Goal: Task Accomplishment & Management: Complete application form

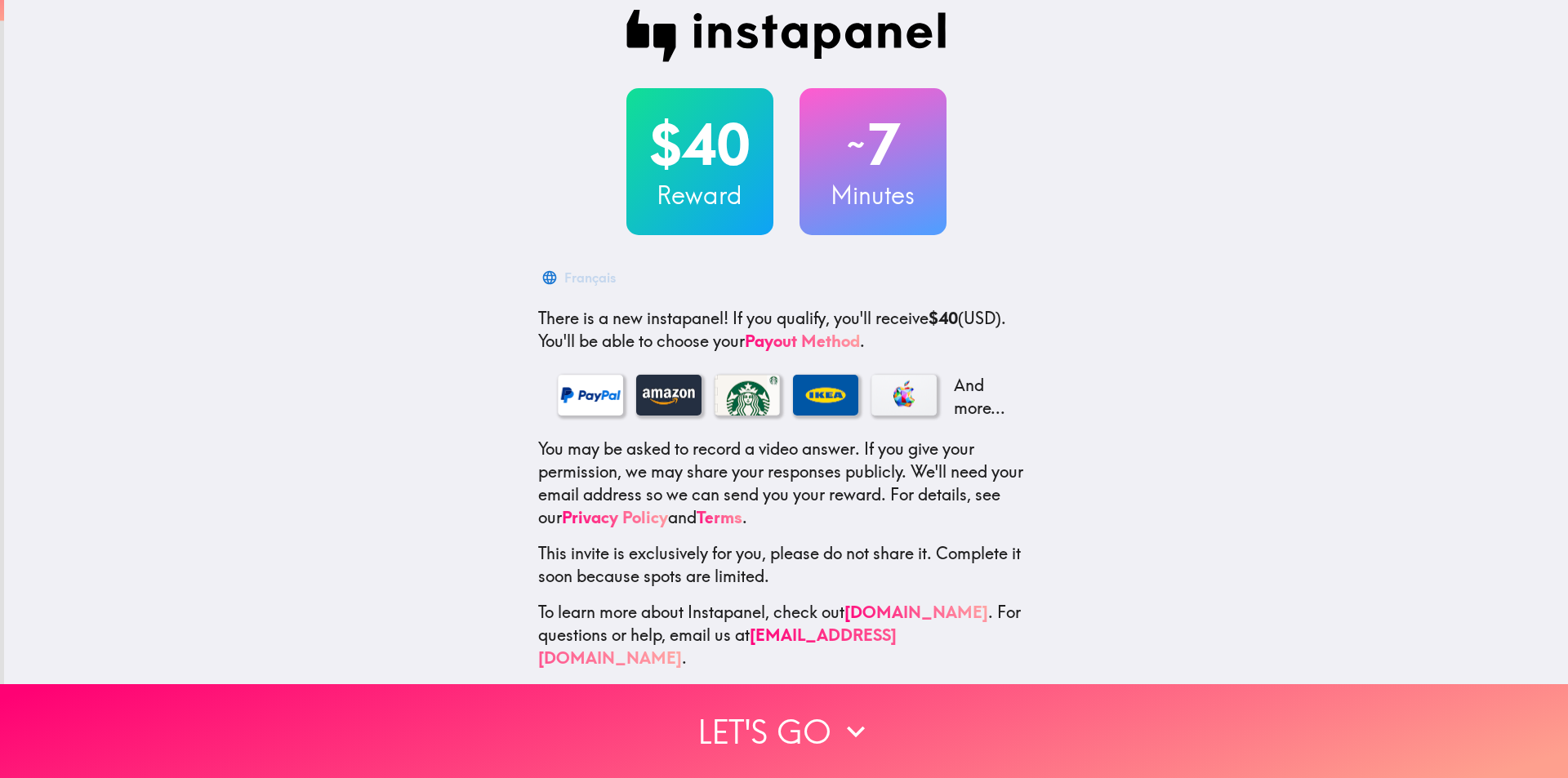
scroll to position [17, 0]
click at [541, 276] on icon "button" at bounding box center [549, 276] width 16 height 16
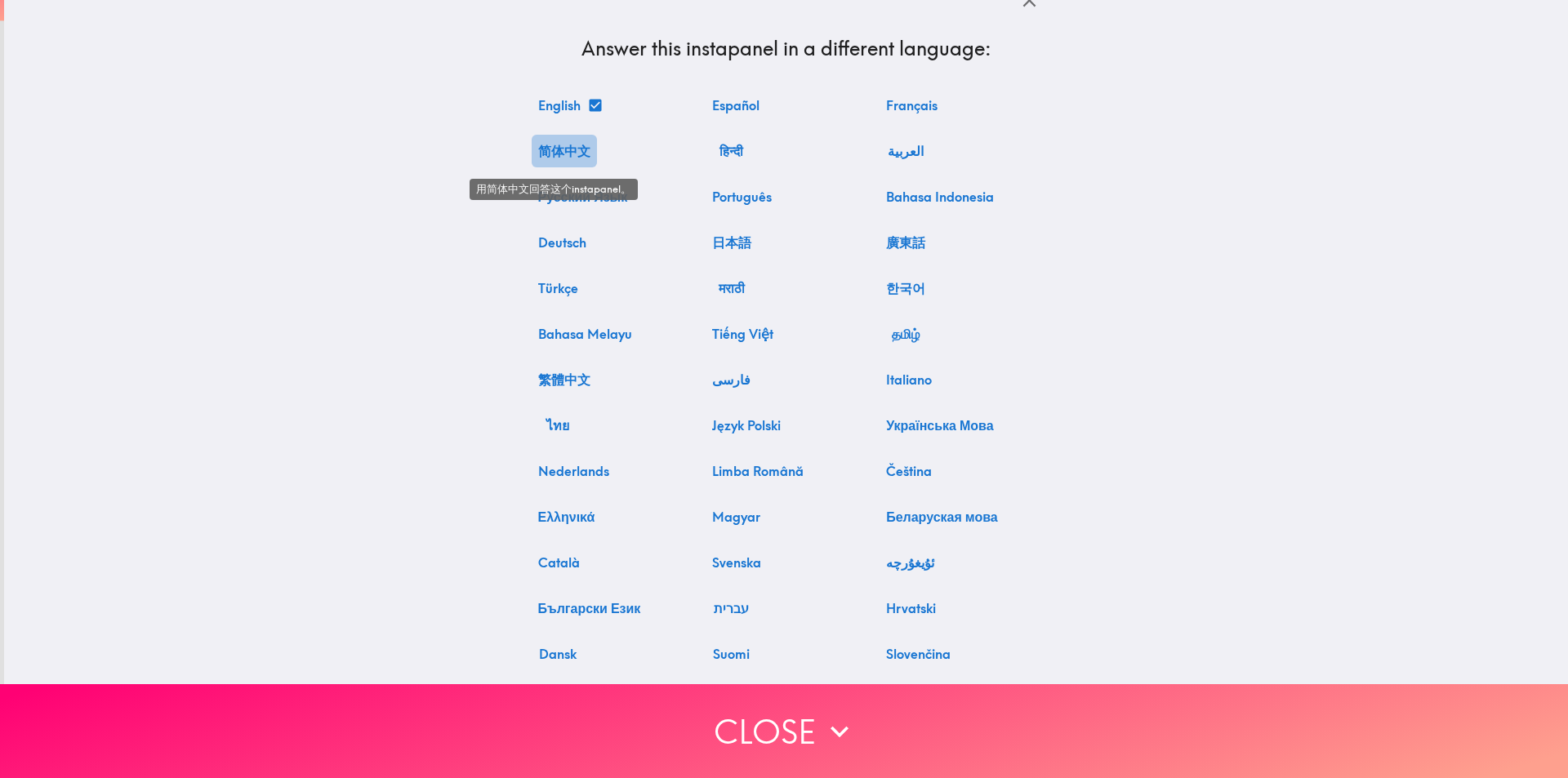
drag, startPoint x: 550, startPoint y: 151, endPoint x: 525, endPoint y: 175, distance: 34.7
click at [551, 151] on button "简体中文" at bounding box center [564, 151] width 66 height 32
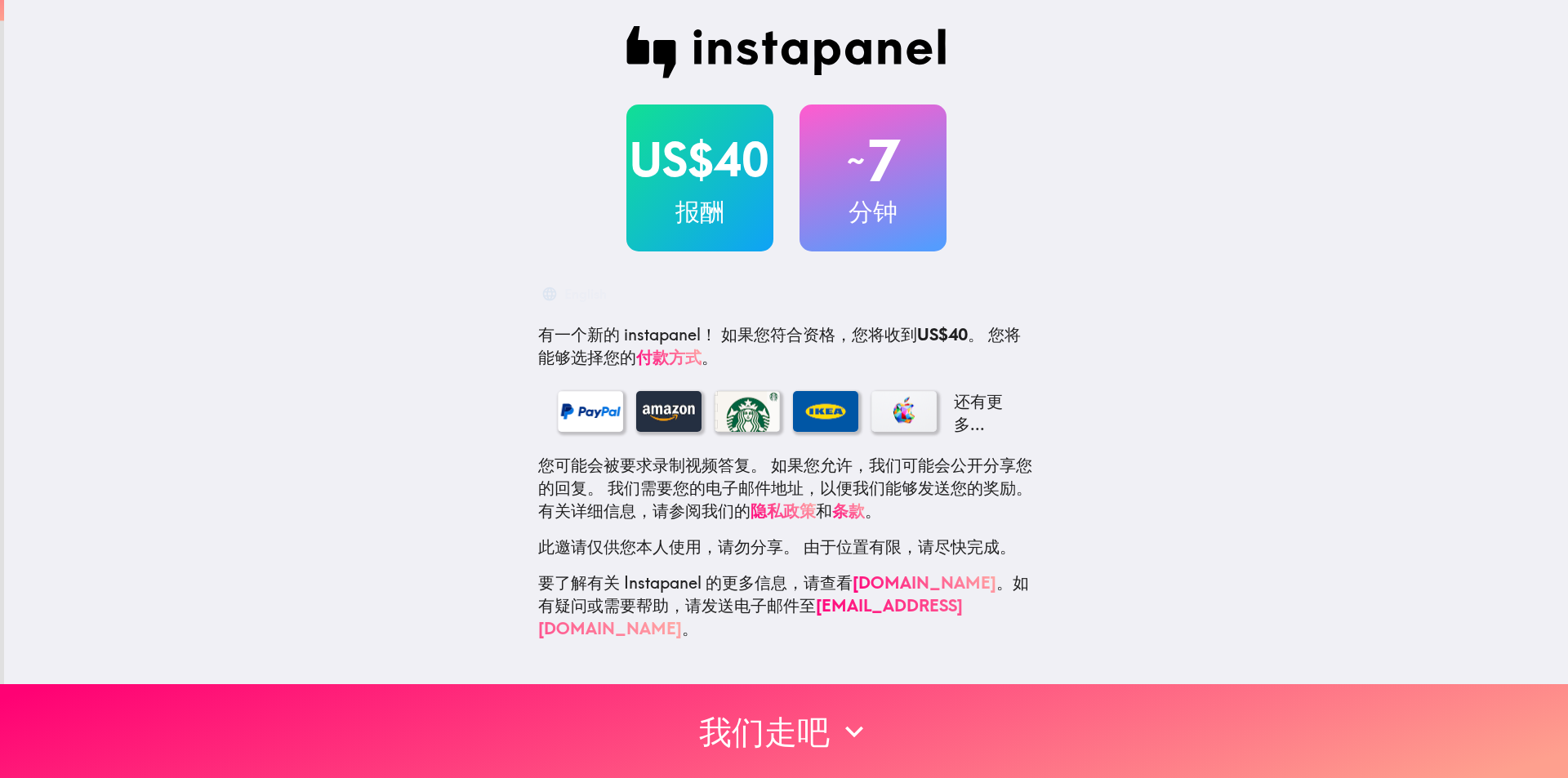
click at [1279, 255] on div "US$40 报酬 ~ 7 分钟 English 有一个新的 instapanel！ 如果您符合资格，您将收到 US$40 。 您将能够选择您的 付款方式 。 …" at bounding box center [786, 333] width 1564 height 666
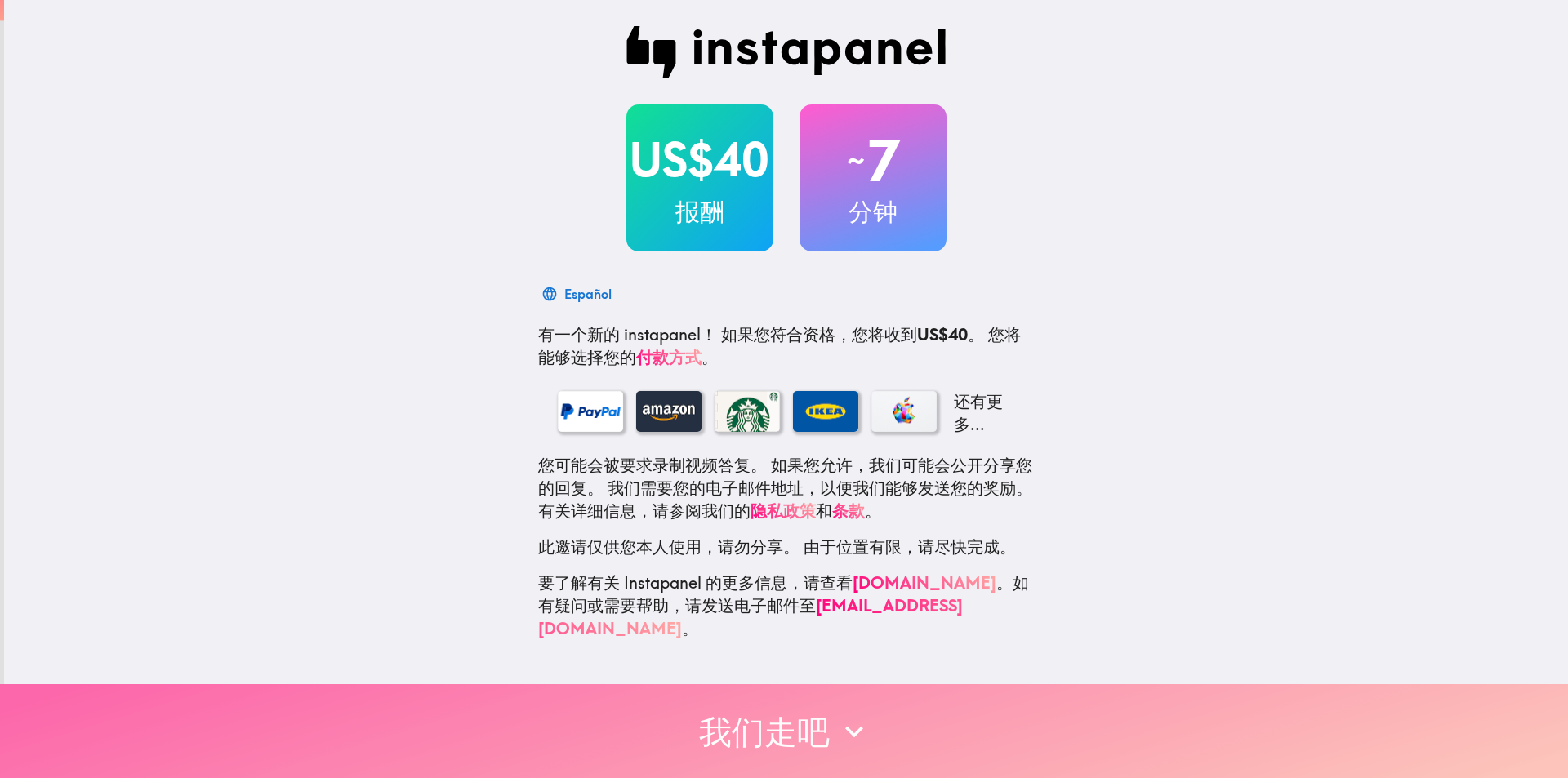
click at [853, 726] on icon "button" at bounding box center [854, 731] width 18 height 11
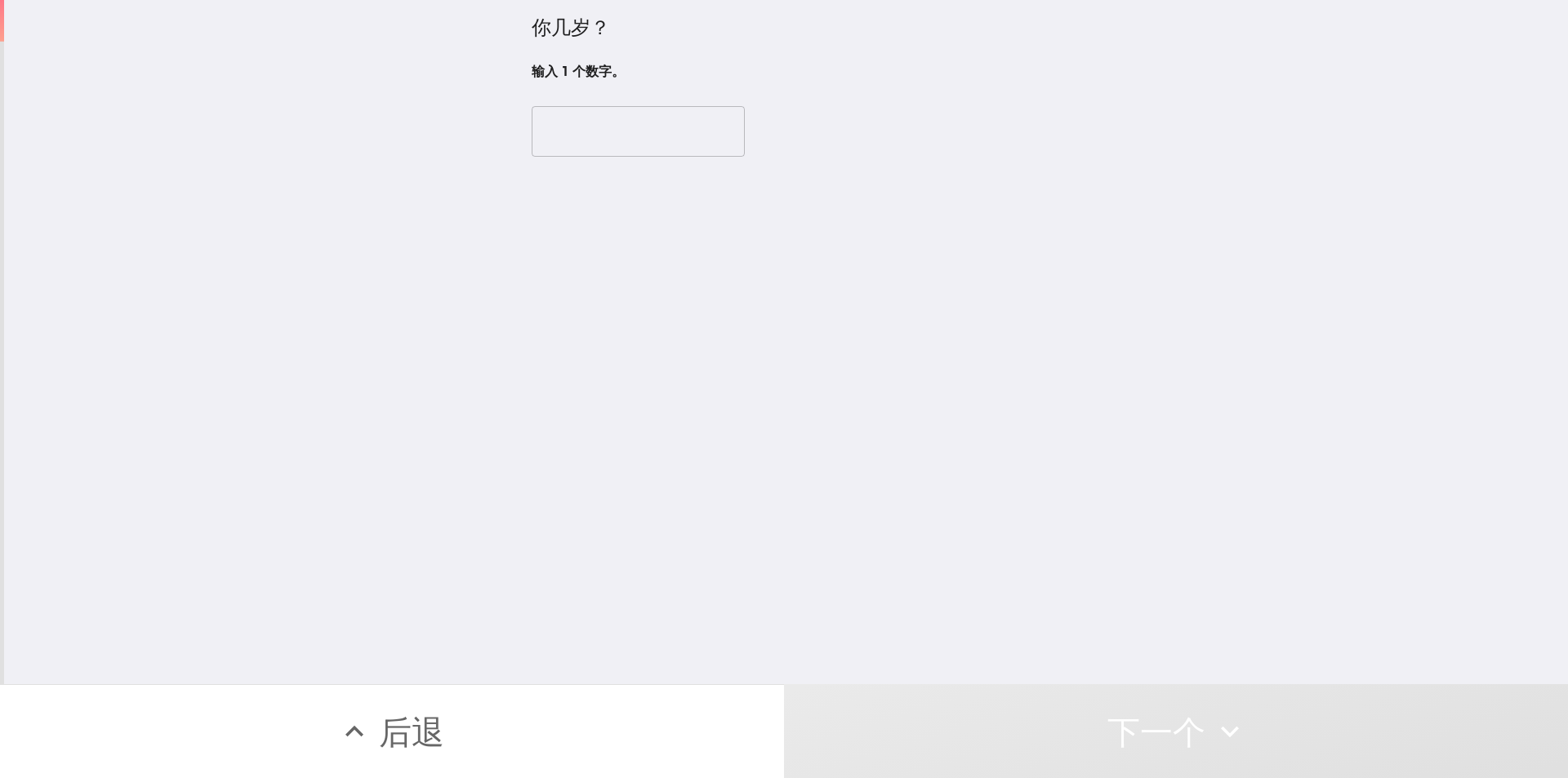
click at [638, 134] on input "number" at bounding box center [638, 131] width 213 height 50
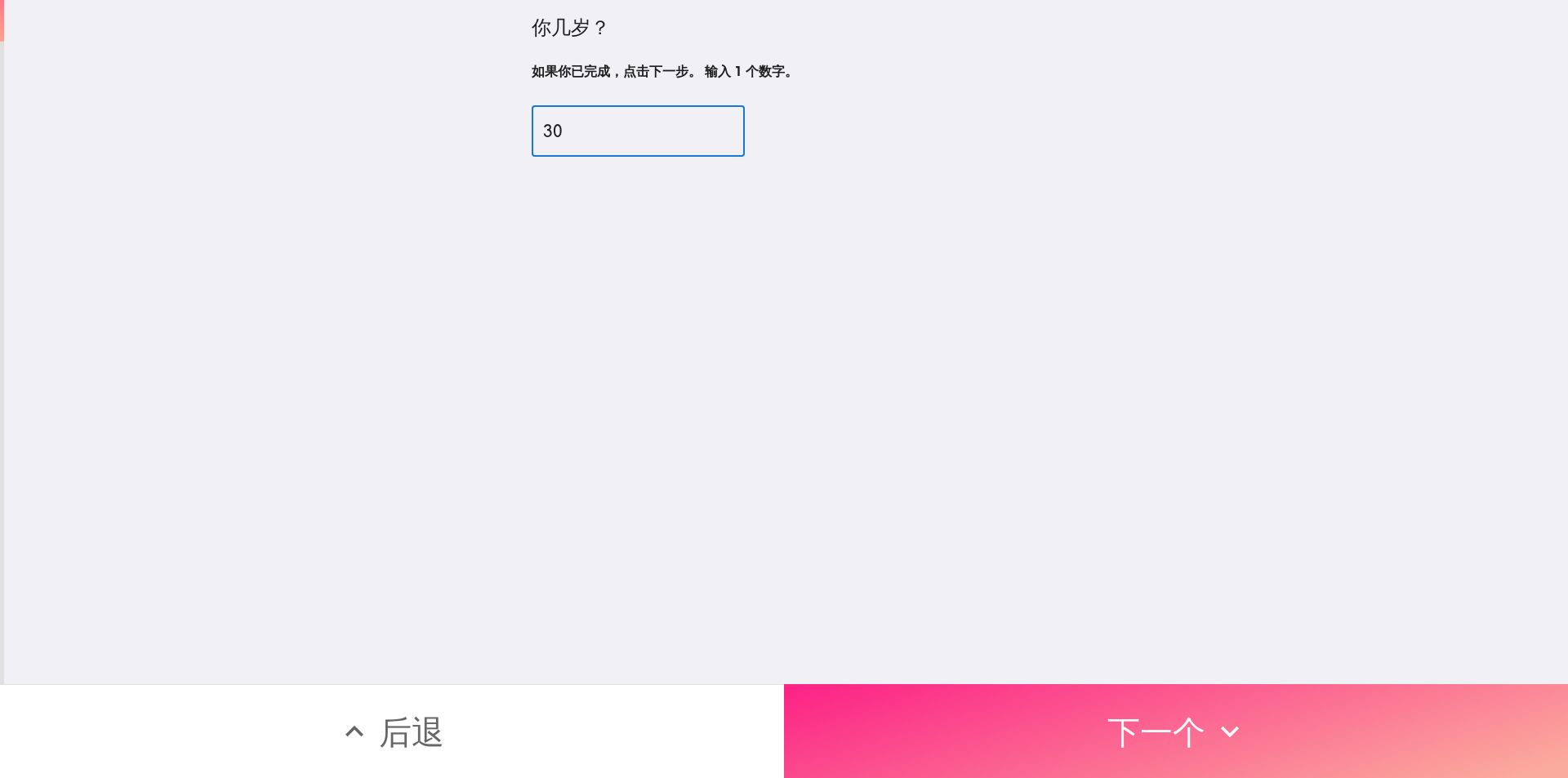
type input "30"
click at [1044, 739] on button "下一个" at bounding box center [1176, 731] width 784 height 94
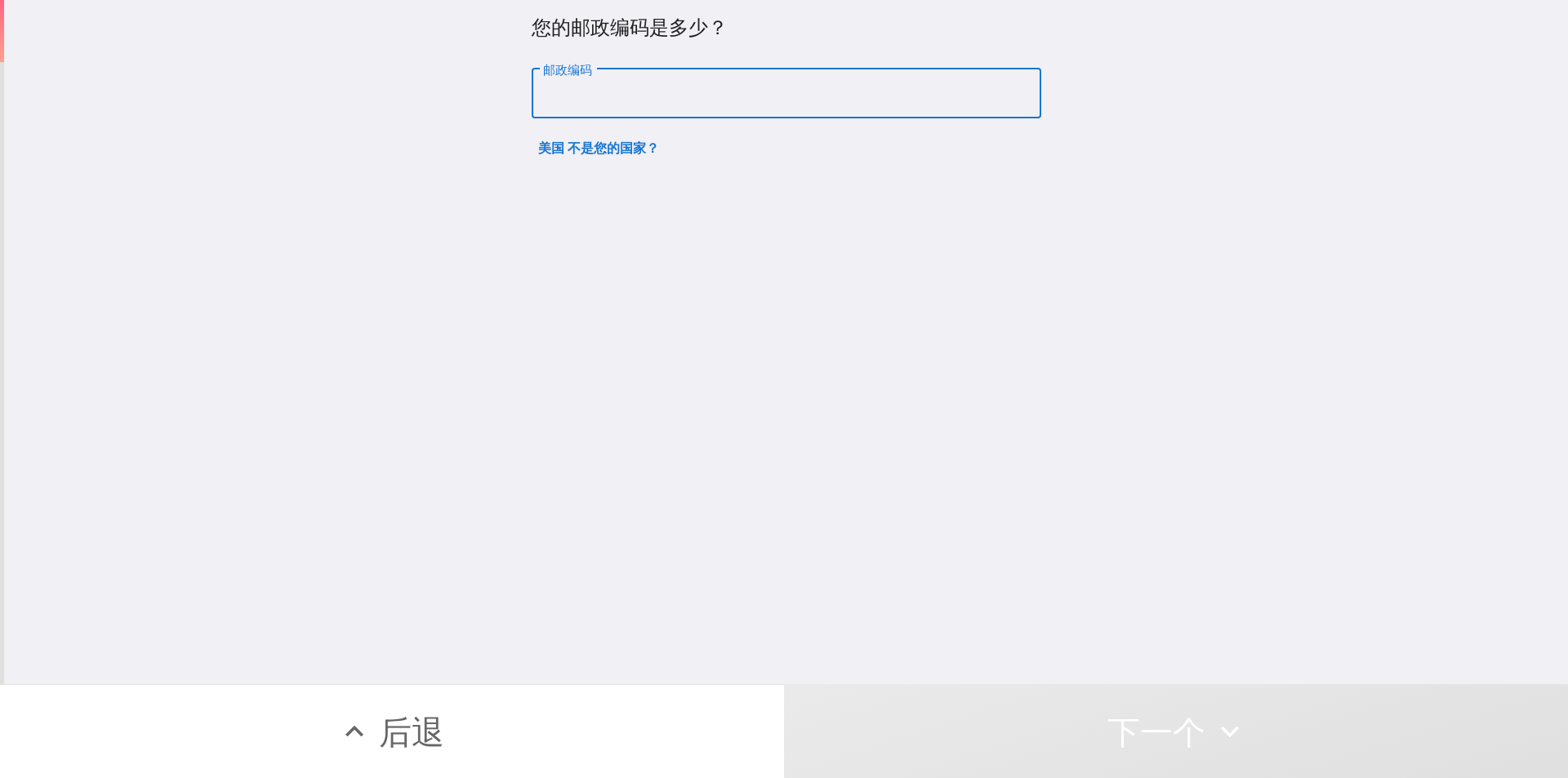
click at [654, 96] on input "邮政编码" at bounding box center [786, 93] width 510 height 50
paste input "32835"
type input "32835"
